Goal: Find specific page/section: Find specific page/section

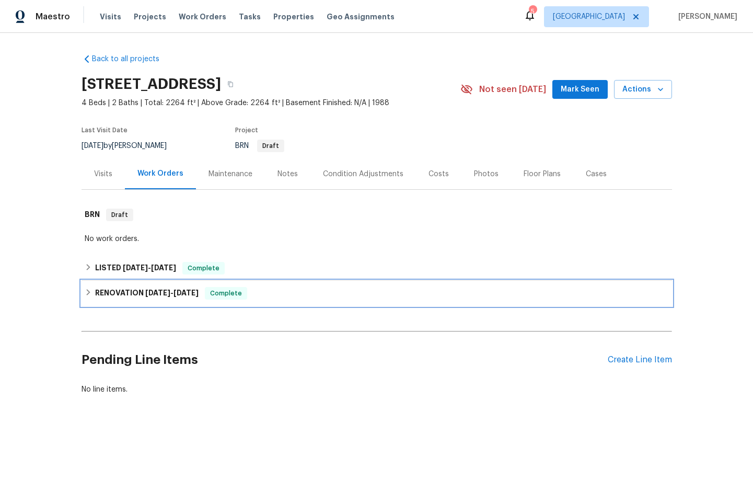
click at [154, 289] on span "[DATE]" at bounding box center [157, 292] width 25 height 7
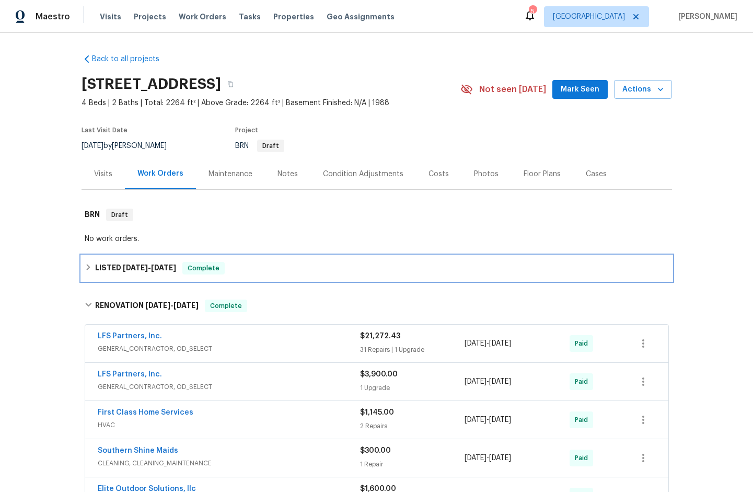
click at [126, 265] on span "[DATE]" at bounding box center [135, 267] width 25 height 7
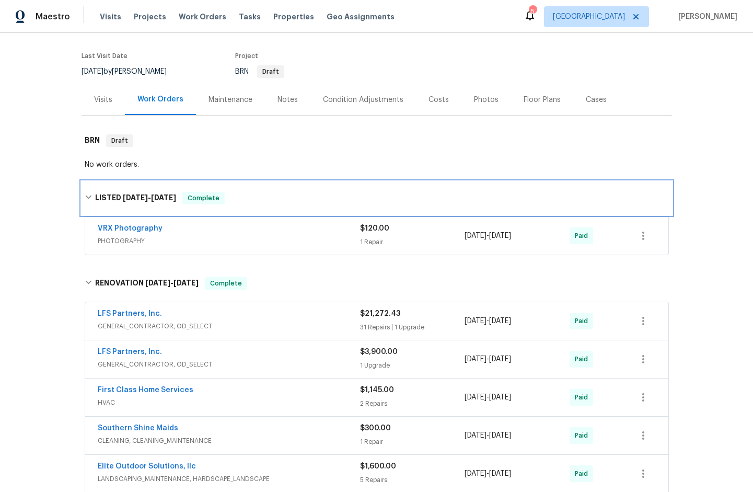
scroll to position [361, 0]
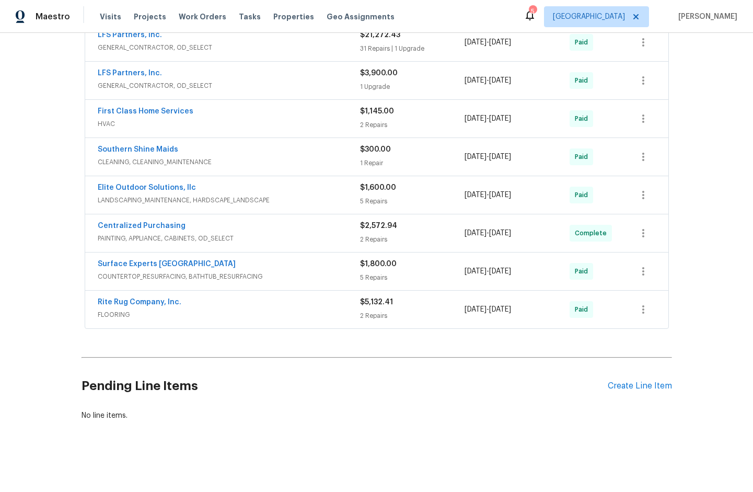
click at [111, 309] on span "FLOORING" at bounding box center [229, 314] width 262 height 10
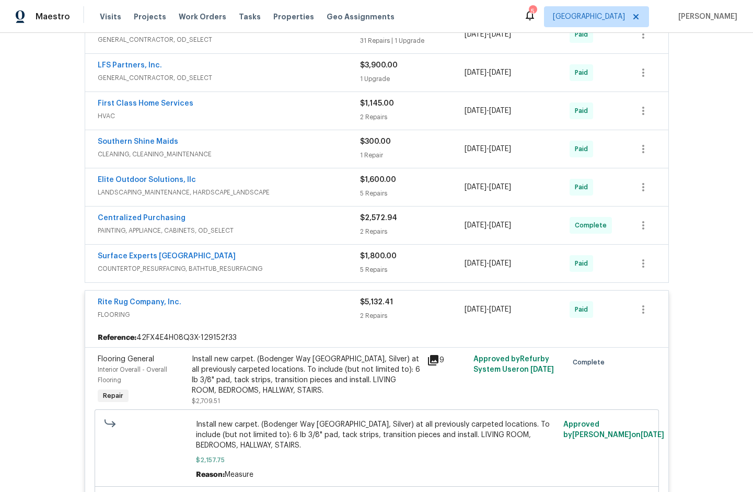
click at [121, 269] on span "COUNTERTOP_RESURFACING, BATHTUB_RESURFACING" at bounding box center [229, 268] width 262 height 10
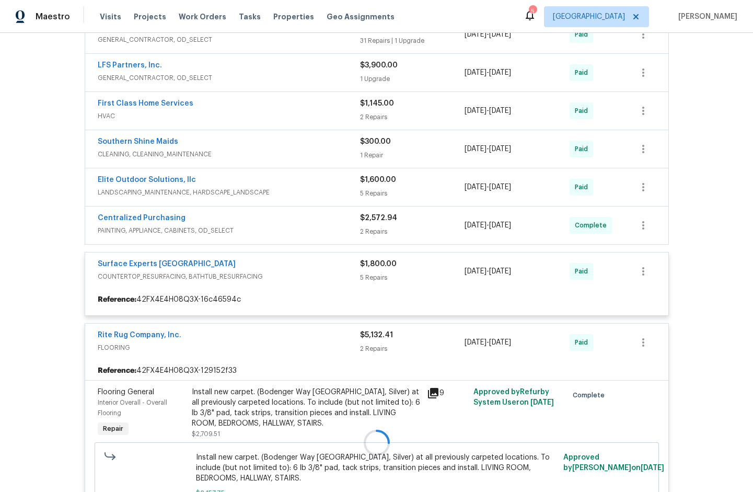
click at [117, 227] on span "PAINTING, APPLIANCE, CABINETS, OD_SELECT" at bounding box center [229, 230] width 262 height 10
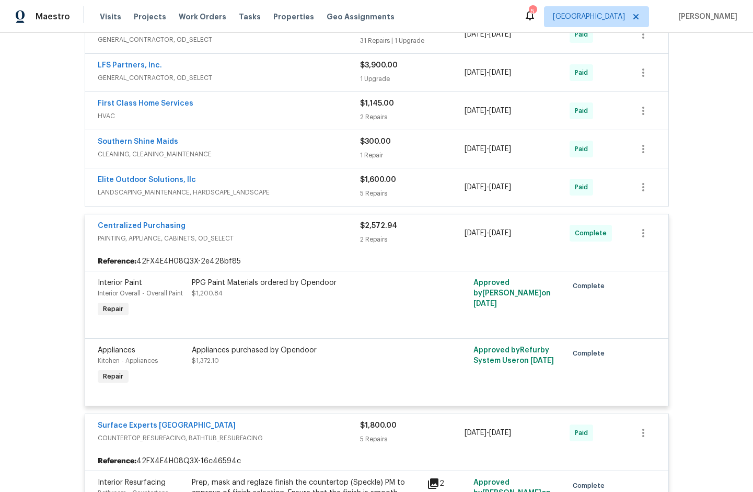
click at [108, 193] on span "LANDSCAPING_MAINTENANCE, HARDSCAPE_LANDSCAPE" at bounding box center [229, 192] width 262 height 10
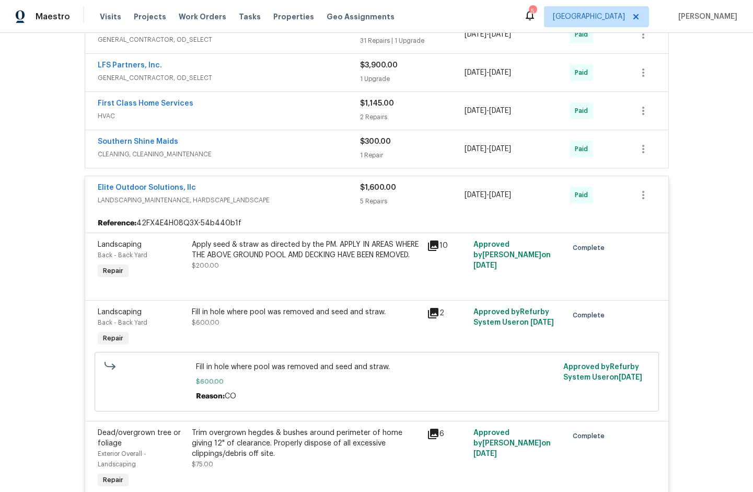
click at [100, 116] on span "HVAC" at bounding box center [229, 116] width 262 height 10
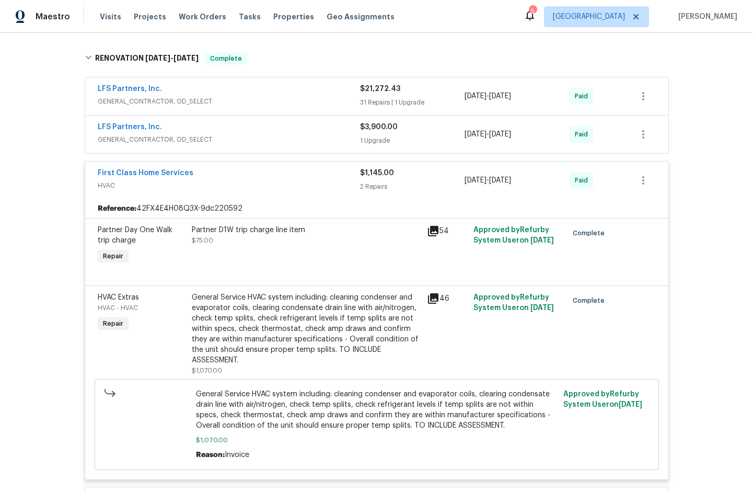
scroll to position [295, 0]
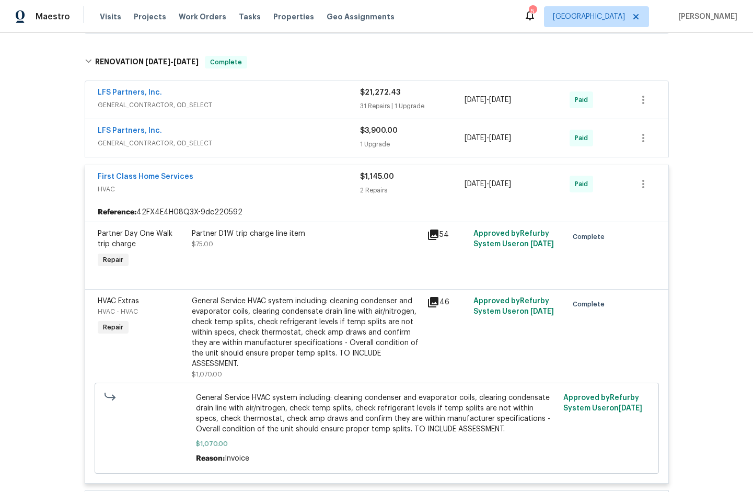
click at [122, 140] on span "GENERAL_CONTRACTOR, OD_SELECT" at bounding box center [229, 143] width 262 height 10
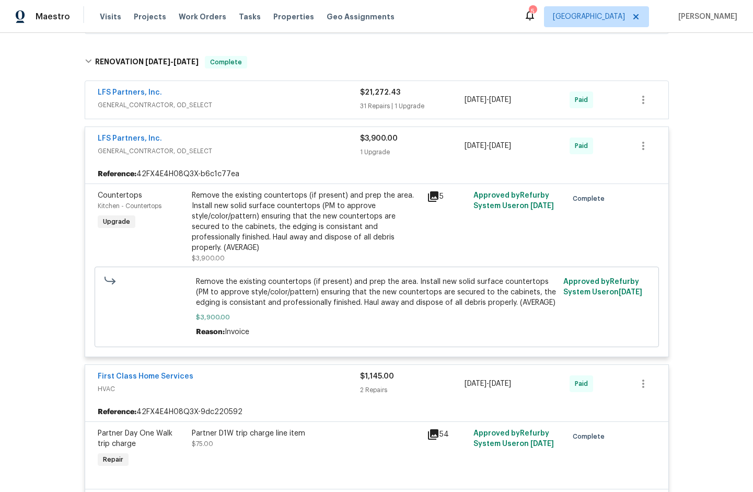
click at [119, 103] on span "GENERAL_CONTRACTOR, OD_SELECT" at bounding box center [229, 105] width 262 height 10
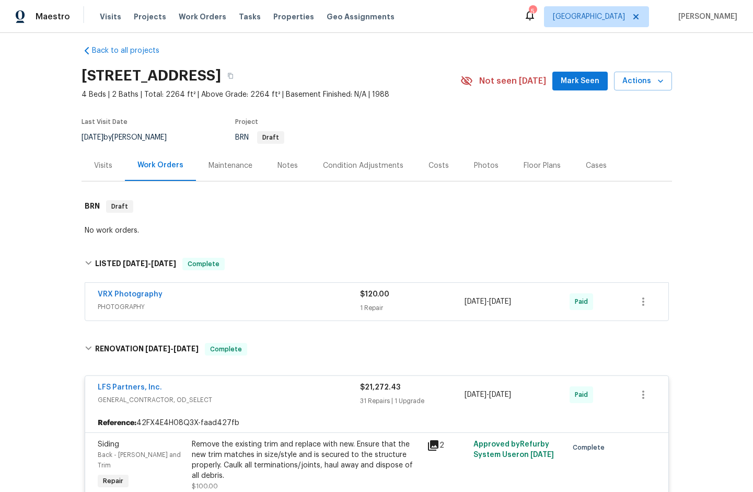
scroll to position [0, 0]
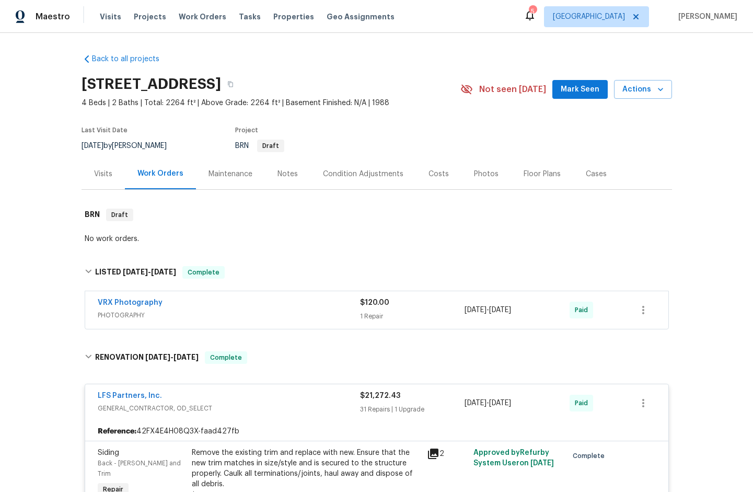
click at [123, 314] on span "PHOTOGRAPHY" at bounding box center [229, 315] width 262 height 10
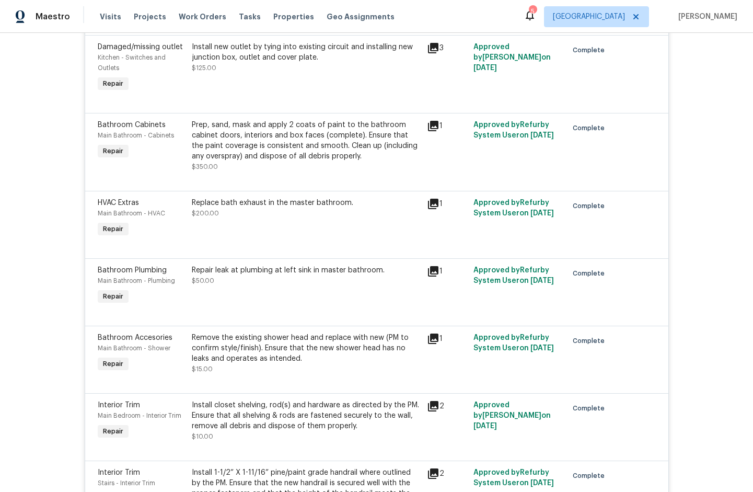
scroll to position [551, 0]
